Goal: Task Accomplishment & Management: Use online tool/utility

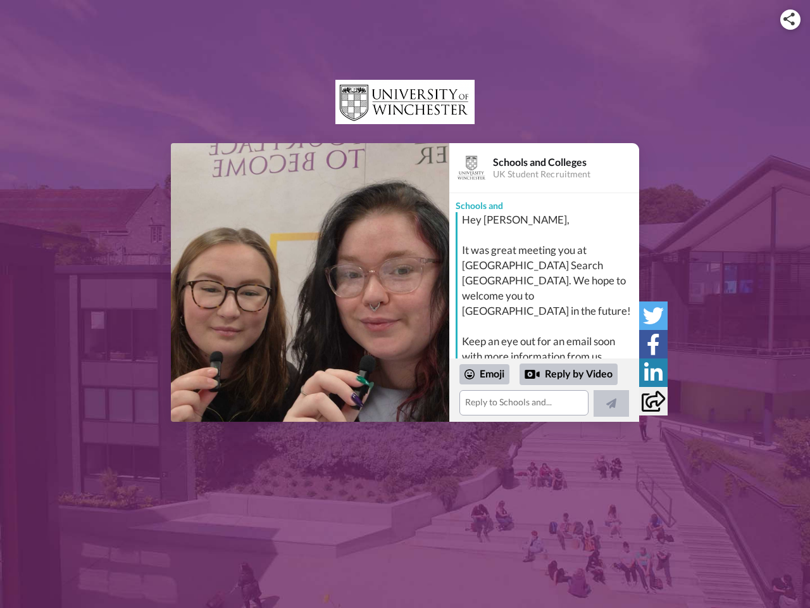
click at [791, 19] on img at bounding box center [789, 19] width 11 height 13
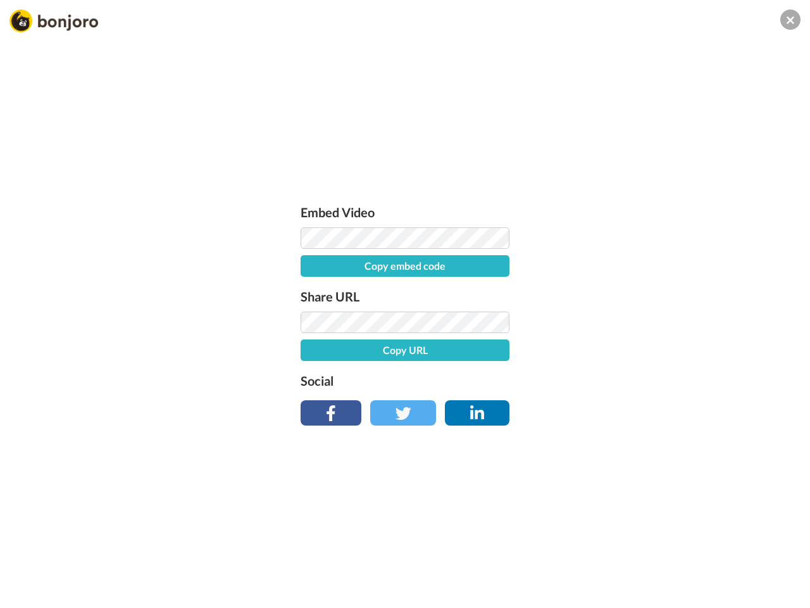
click at [310, 282] on div "Embed Video Copy embed code Share URL Copy URL Social" at bounding box center [405, 311] width 222 height 219
click at [544, 390] on div "Embed Video Copy embed code Share URL Copy URL Social" at bounding box center [405, 372] width 810 height 608
click at [485, 374] on label "Social" at bounding box center [405, 380] width 209 height 20
click at [569, 374] on div "Embed Video Copy embed code Share URL Copy URL Social" at bounding box center [405, 372] width 810 height 608
click at [612, 403] on div "Embed Video Copy embed code Share URL Copy URL Social" at bounding box center [405, 372] width 810 height 608
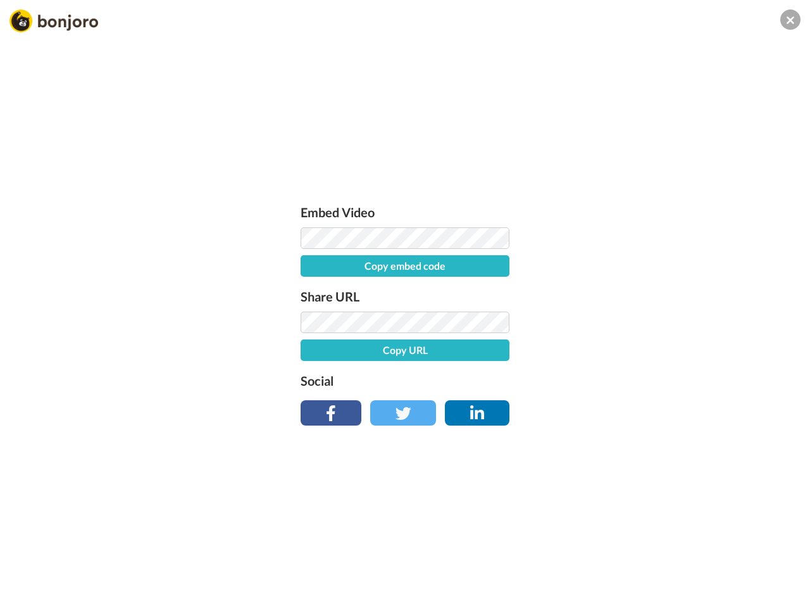
click at [653, 315] on div "Embed Video Copy embed code Share URL Copy URL Social" at bounding box center [405, 372] width 810 height 608
click at [653, 344] on div "Embed Video Copy embed code Share URL Copy URL Social" at bounding box center [405, 372] width 810 height 608
click at [653, 372] on div "Embed Video Copy embed code Share URL Copy URL Social" at bounding box center [405, 372] width 810 height 608
click at [653, 401] on div "Embed Video Copy embed code Share URL Copy URL Social" at bounding box center [405, 372] width 810 height 608
